Goal: Task Accomplishment & Management: Manage account settings

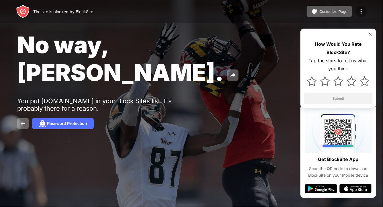
click at [358, 9] on img at bounding box center [361, 11] width 7 height 7
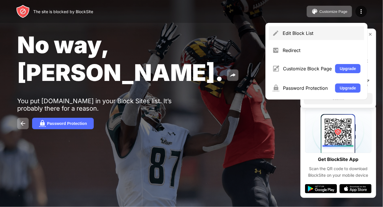
click at [318, 34] on div "Edit Block List" at bounding box center [322, 33] width 78 height 6
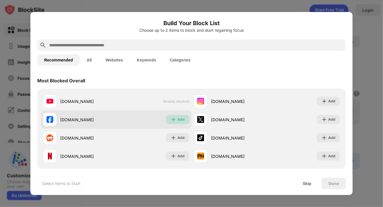
click at [179, 122] on div "Add" at bounding box center [180, 120] width 7 height 6
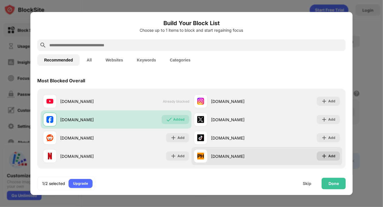
click at [329, 156] on div "Add" at bounding box center [331, 157] width 7 height 6
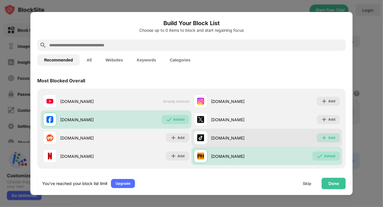
click at [330, 140] on div "Add" at bounding box center [331, 138] width 7 height 6
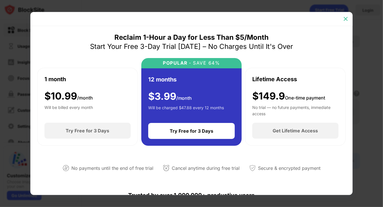
click at [347, 20] on img at bounding box center [346, 19] width 6 height 6
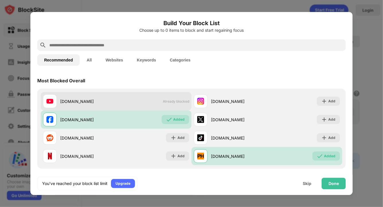
click at [179, 102] on span "Already blocked" at bounding box center [176, 101] width 26 height 4
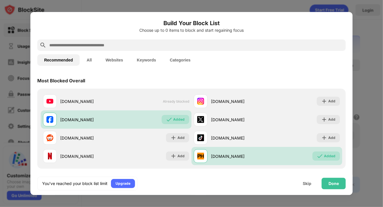
click at [94, 61] on button "All" at bounding box center [89, 59] width 19 height 11
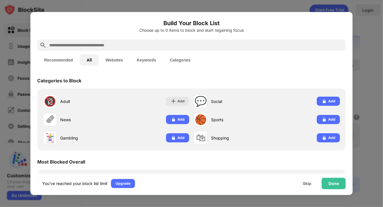
click at [64, 61] on button "Recommended" at bounding box center [58, 59] width 42 height 11
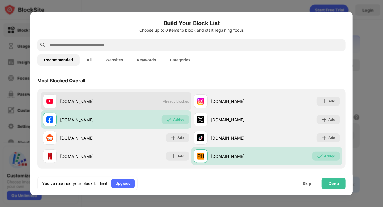
click at [79, 104] on div "youtube.com" at bounding box center [88, 102] width 56 height 6
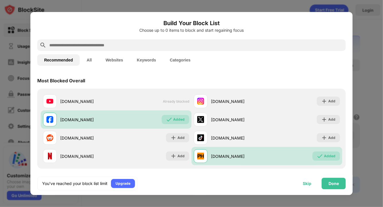
click at [302, 186] on div "Skip" at bounding box center [307, 183] width 22 height 11
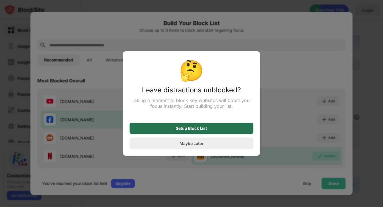
click at [196, 130] on div "Setup Block List" at bounding box center [191, 128] width 31 height 5
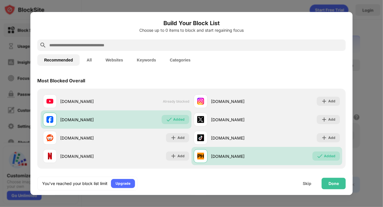
click at [93, 61] on button "All" at bounding box center [89, 59] width 19 height 11
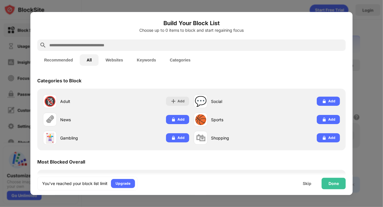
click at [145, 60] on button "Keywords" at bounding box center [146, 59] width 33 height 11
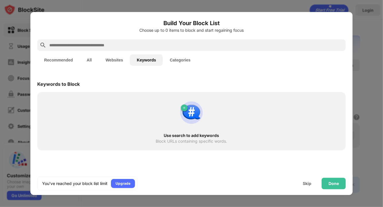
click at [108, 41] on div at bounding box center [191, 45] width 308 height 11
click at [107, 46] on input "text" at bounding box center [196, 45] width 295 height 7
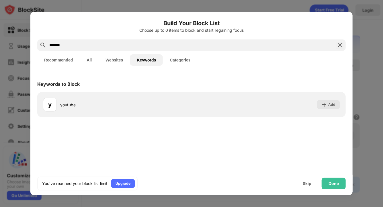
type input "*******"
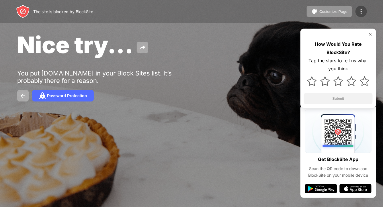
click at [360, 9] on img at bounding box center [361, 11] width 7 height 7
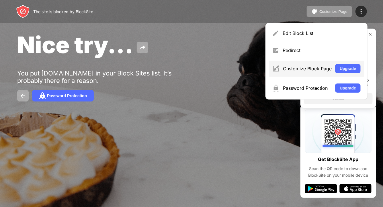
click at [309, 72] on div "Customize Block Page Upgrade" at bounding box center [316, 69] width 95 height 16
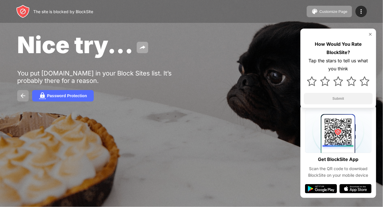
click at [24, 97] on img at bounding box center [22, 96] width 7 height 7
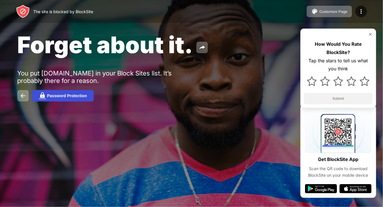
click at [64, 98] on div "Password Protection" at bounding box center [67, 96] width 40 height 5
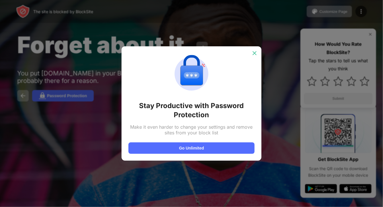
click at [254, 52] on img at bounding box center [255, 53] width 6 height 6
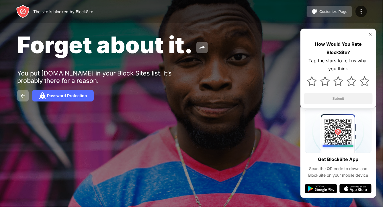
click at [344, 11] on div "Customize Page" at bounding box center [333, 11] width 28 height 4
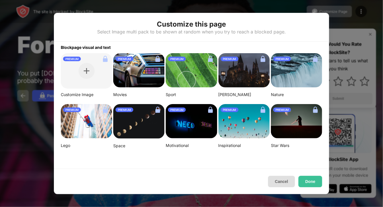
click at [284, 180] on button "Cancel" at bounding box center [281, 181] width 27 height 11
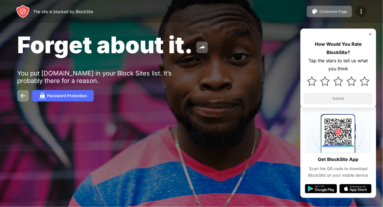
click at [360, 11] on img at bounding box center [361, 11] width 7 height 7
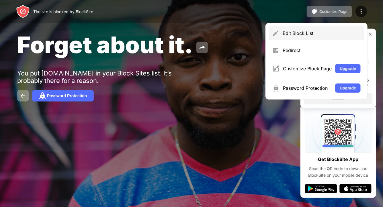
click at [326, 32] on div "Edit Block List" at bounding box center [322, 33] width 78 height 6
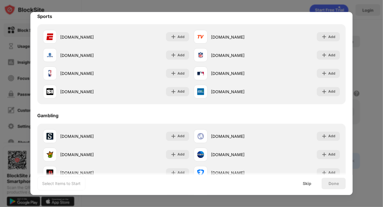
scroll to position [387, 0]
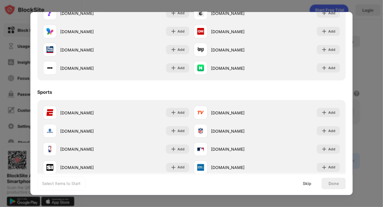
click at [70, 185] on div "Select Items to Start" at bounding box center [61, 184] width 38 height 6
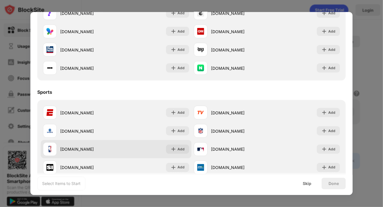
scroll to position [0, 0]
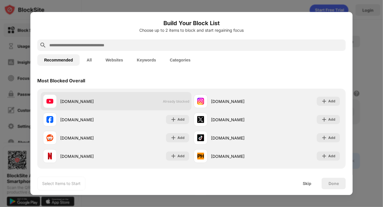
click at [83, 103] on div "youtube.com" at bounding box center [88, 102] width 56 height 6
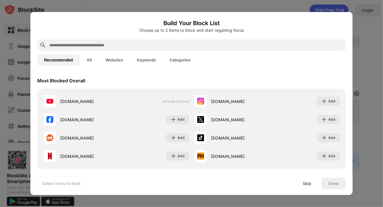
click at [89, 61] on button "All" at bounding box center [89, 59] width 19 height 11
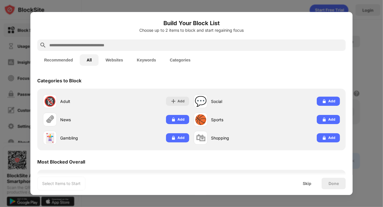
click at [113, 60] on button "Websites" at bounding box center [114, 59] width 31 height 11
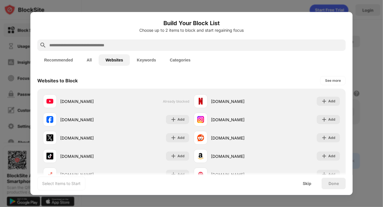
click at [89, 59] on button "All" at bounding box center [89, 59] width 19 height 11
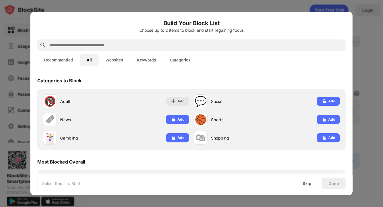
click at [358, 45] on div at bounding box center [191, 103] width 383 height 207
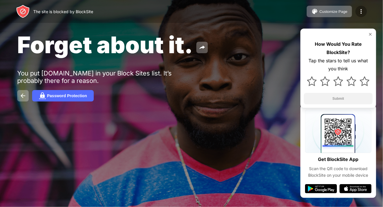
click at [363, 12] on img at bounding box center [361, 11] width 7 height 7
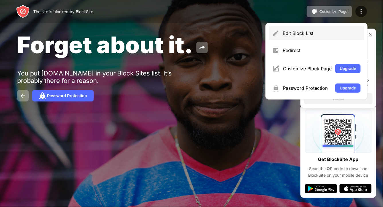
click at [330, 35] on div "Edit Block List" at bounding box center [322, 33] width 78 height 6
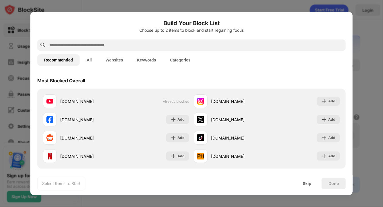
click at [381, 49] on div at bounding box center [191, 103] width 383 height 207
click at [374, 72] on div at bounding box center [191, 103] width 383 height 207
click at [308, 187] on div "Skip" at bounding box center [307, 183] width 22 height 11
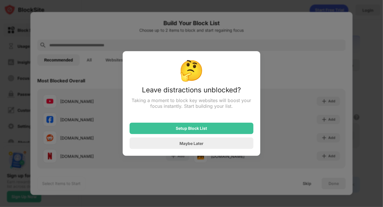
click at [198, 143] on div "Maybe Later" at bounding box center [191, 143] width 24 height 5
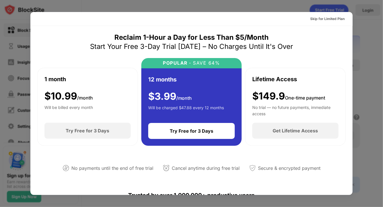
click at [356, 12] on div at bounding box center [191, 103] width 383 height 207
